Goal: Participate in discussion: Engage in conversation with other users on a specific topic

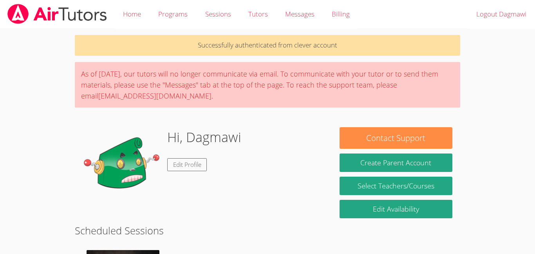
click at [149, 174] on img at bounding box center [122, 166] width 78 height 78
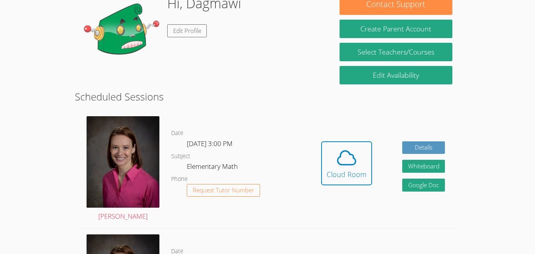
scroll to position [134, 0]
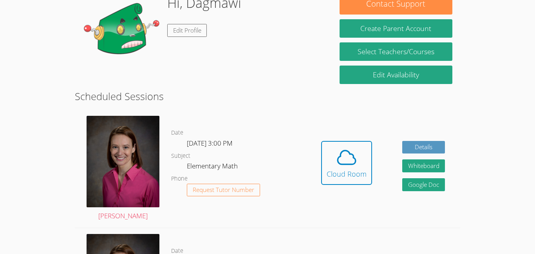
click at [314, 161] on div "Hidden Cloud Room Details Whiteboard Hidden Google Doc" at bounding box center [383, 169] width 154 height 118
click at [328, 167] on span at bounding box center [347, 157] width 40 height 22
click at [329, 147] on span at bounding box center [347, 157] width 40 height 22
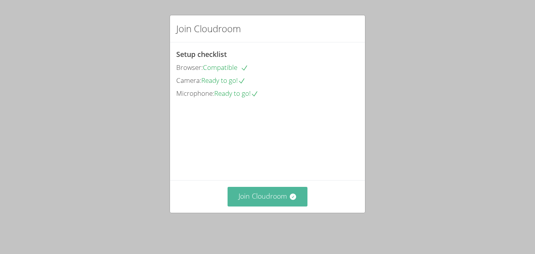
click at [292, 196] on button "Join Cloudroom" at bounding box center [268, 196] width 80 height 19
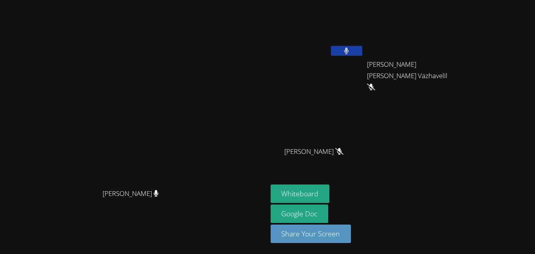
click at [362, 48] on button at bounding box center [346, 51] width 31 height 10
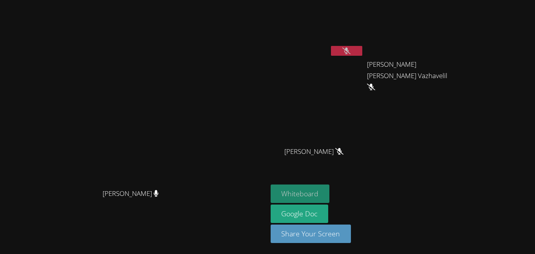
click at [330, 195] on button "Whiteboard" at bounding box center [300, 193] width 59 height 18
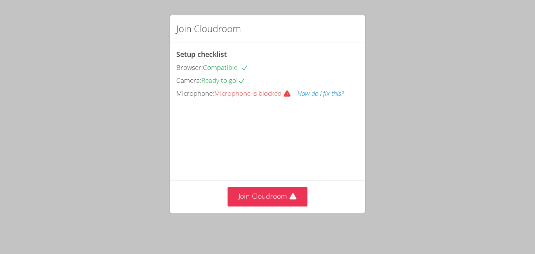
click at [309, 96] on button "How do I fix this?" at bounding box center [320, 93] width 47 height 11
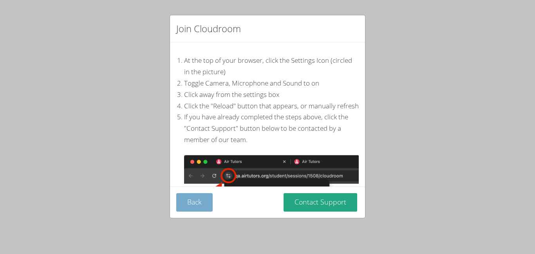
click at [185, 200] on button "Back" at bounding box center [194, 202] width 36 height 18
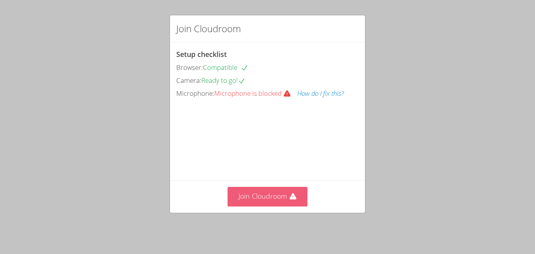
click at [254, 195] on button "Join Cloudroom" at bounding box center [268, 196] width 80 height 19
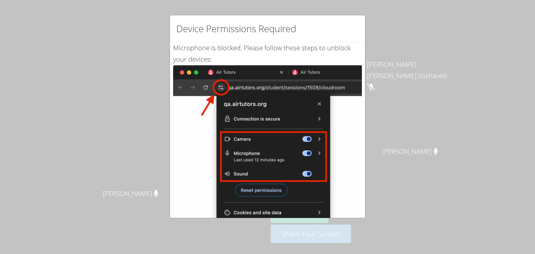
click at [160, 71] on div "Device Permissions Required Microphone is blocked . Please follow these steps t…" at bounding box center [267, 127] width 535 height 254
click at [246, 41] on div "Device Permissions Required" at bounding box center [267, 28] width 195 height 27
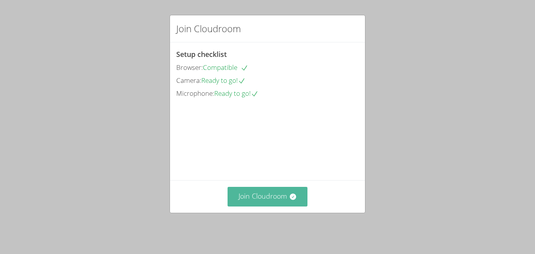
click at [266, 196] on button "Join Cloudroom" at bounding box center [268, 196] width 80 height 19
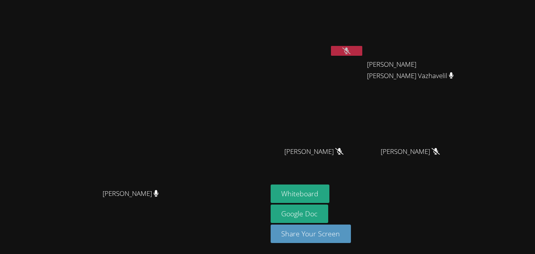
click at [364, 57] on div "[PERSON_NAME]" at bounding box center [317, 31] width 93 height 56
click at [362, 49] on button at bounding box center [346, 51] width 31 height 10
click at [362, 56] on div at bounding box center [346, 52] width 31 height 12
click at [351, 54] on icon at bounding box center [346, 50] width 8 height 7
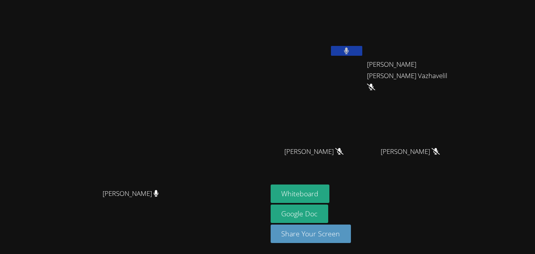
click at [349, 54] on icon at bounding box center [346, 50] width 5 height 7
click at [351, 54] on icon at bounding box center [346, 50] width 8 height 7
click at [349, 54] on icon at bounding box center [346, 50] width 5 height 7
click at [351, 54] on icon at bounding box center [346, 50] width 8 height 7
click at [349, 54] on icon at bounding box center [346, 50] width 5 height 7
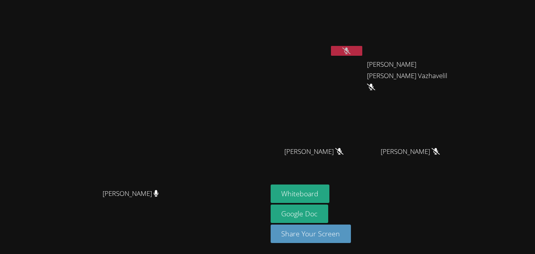
click at [351, 54] on icon at bounding box center [346, 50] width 8 height 7
click at [349, 54] on icon at bounding box center [346, 50] width 5 height 7
click at [351, 54] on icon at bounding box center [346, 50] width 8 height 7
click at [349, 54] on icon at bounding box center [346, 50] width 5 height 7
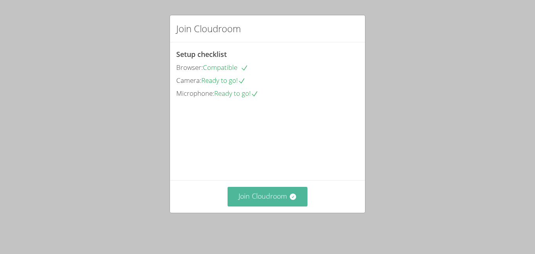
click at [264, 197] on button "Join Cloudroom" at bounding box center [268, 196] width 80 height 19
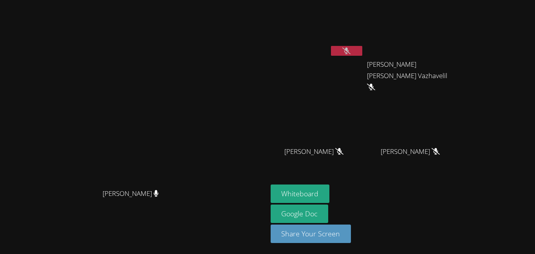
click at [351, 52] on icon at bounding box center [346, 50] width 8 height 7
click at [362, 52] on button at bounding box center [346, 51] width 31 height 10
click at [351, 52] on icon at bounding box center [346, 50] width 8 height 7
click at [362, 52] on button at bounding box center [346, 51] width 31 height 10
click at [351, 50] on icon at bounding box center [346, 50] width 8 height 7
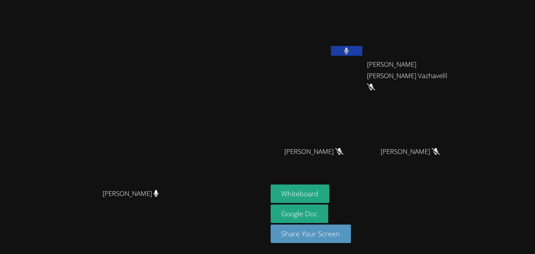
click at [362, 50] on button at bounding box center [346, 51] width 31 height 10
click at [362, 51] on button at bounding box center [346, 51] width 31 height 10
click at [362, 50] on button at bounding box center [346, 51] width 31 height 10
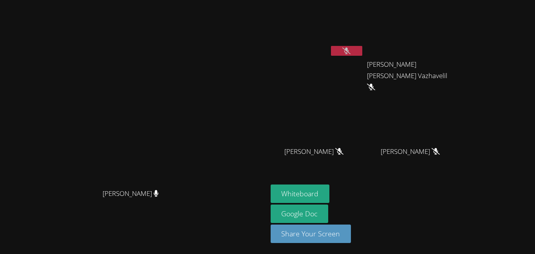
click at [362, 50] on button at bounding box center [346, 51] width 31 height 10
click at [362, 53] on button at bounding box center [346, 51] width 31 height 10
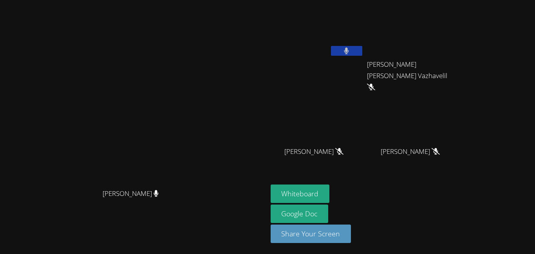
click at [362, 53] on button at bounding box center [346, 51] width 31 height 10
click at [362, 54] on button at bounding box center [346, 51] width 31 height 10
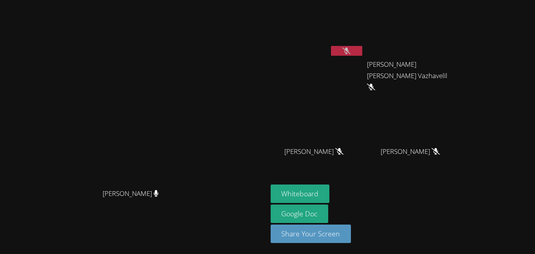
click at [362, 47] on button at bounding box center [346, 51] width 31 height 10
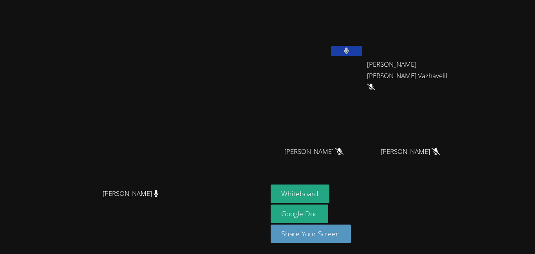
click at [362, 47] on button at bounding box center [346, 51] width 31 height 10
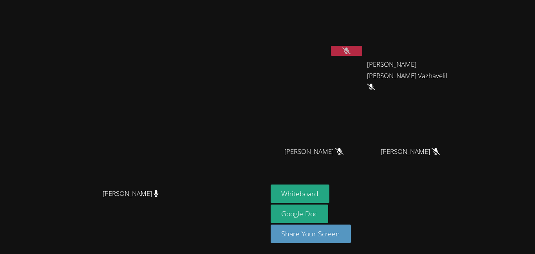
click at [362, 47] on button at bounding box center [346, 51] width 31 height 10
click at [351, 53] on icon at bounding box center [346, 50] width 8 height 7
click at [349, 53] on icon at bounding box center [346, 50] width 5 height 7
click at [351, 53] on icon at bounding box center [346, 50] width 8 height 7
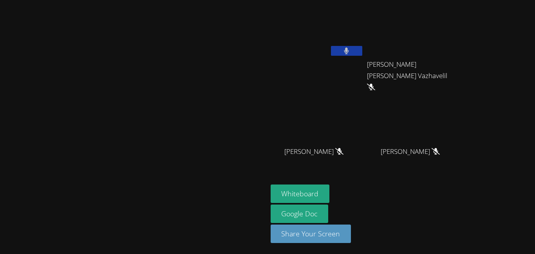
click at [349, 53] on icon at bounding box center [346, 50] width 5 height 7
click at [351, 53] on icon at bounding box center [346, 50] width 8 height 7
click at [349, 53] on icon at bounding box center [346, 50] width 5 height 7
click at [351, 53] on icon at bounding box center [346, 50] width 8 height 7
click at [349, 53] on icon at bounding box center [346, 50] width 5 height 7
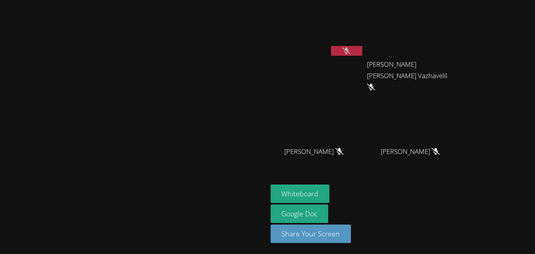
click at [362, 47] on button at bounding box center [346, 51] width 31 height 10
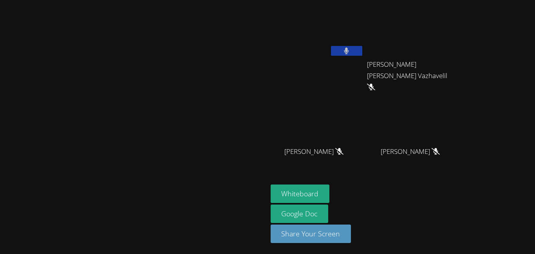
click at [362, 47] on button at bounding box center [346, 51] width 31 height 10
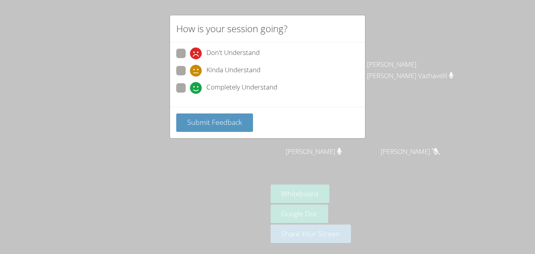
click at [190, 76] on span at bounding box center [190, 76] width 0 height 0
click at [190, 69] on input "Kinda Understand" at bounding box center [193, 69] width 7 height 7
radio input "true"
click at [190, 94] on span at bounding box center [190, 94] width 0 height 0
click at [190, 90] on input "Completely Understand" at bounding box center [193, 86] width 7 height 7
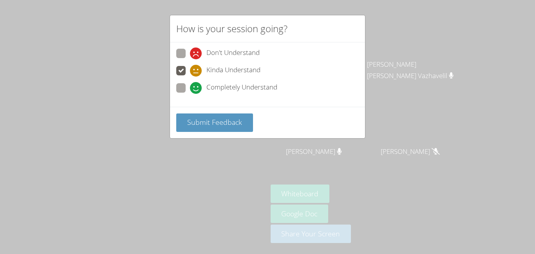
radio input "true"
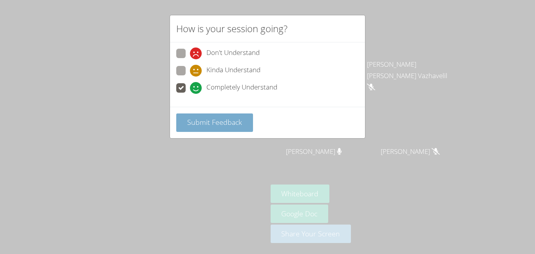
click at [201, 122] on span "Submit Feedback" at bounding box center [214, 121] width 55 height 9
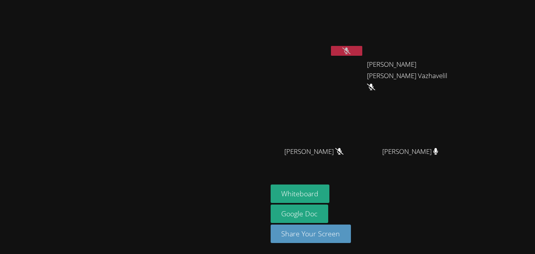
click at [362, 52] on button at bounding box center [346, 51] width 31 height 10
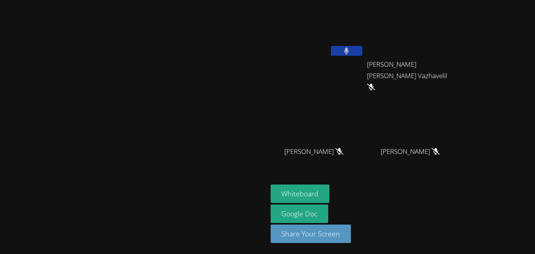
click at [362, 52] on button at bounding box center [346, 51] width 31 height 10
click at [364, 108] on video at bounding box center [317, 116] width 93 height 53
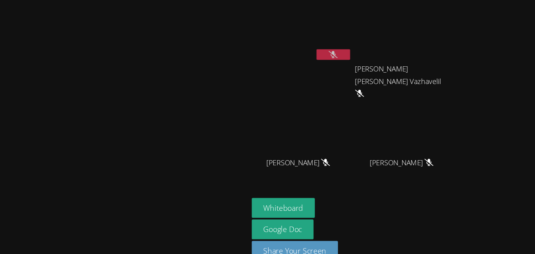
click at [357, 98] on video at bounding box center [317, 116] width 93 height 53
click at [351, 49] on icon at bounding box center [346, 50] width 8 height 7
click at [362, 49] on button at bounding box center [346, 51] width 31 height 10
click at [351, 49] on icon at bounding box center [346, 50] width 8 height 7
click at [362, 49] on button at bounding box center [346, 51] width 31 height 10
